Goal: Task Accomplishment & Management: Use online tool/utility

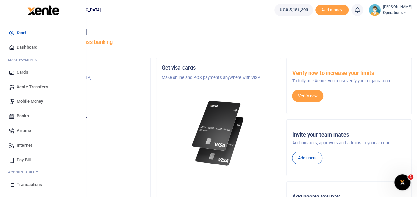
scroll to position [39, 0]
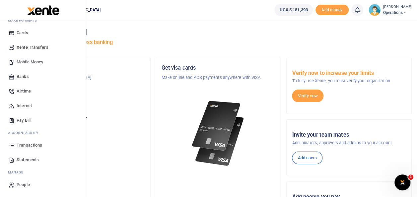
click at [34, 160] on span "Statements" at bounding box center [28, 160] width 22 height 7
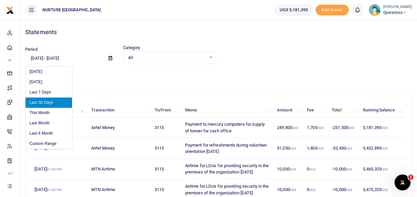
click at [52, 59] on input "[DATE] - [DATE]" at bounding box center [64, 58] width 78 height 11
click at [39, 111] on li "This Month" at bounding box center [49, 113] width 46 height 10
type input "[DATE] - [DATE]"
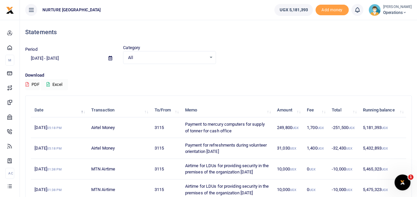
click at [60, 85] on button "Excel" at bounding box center [54, 84] width 27 height 11
